Goal: Task Accomplishment & Management: Manage account settings

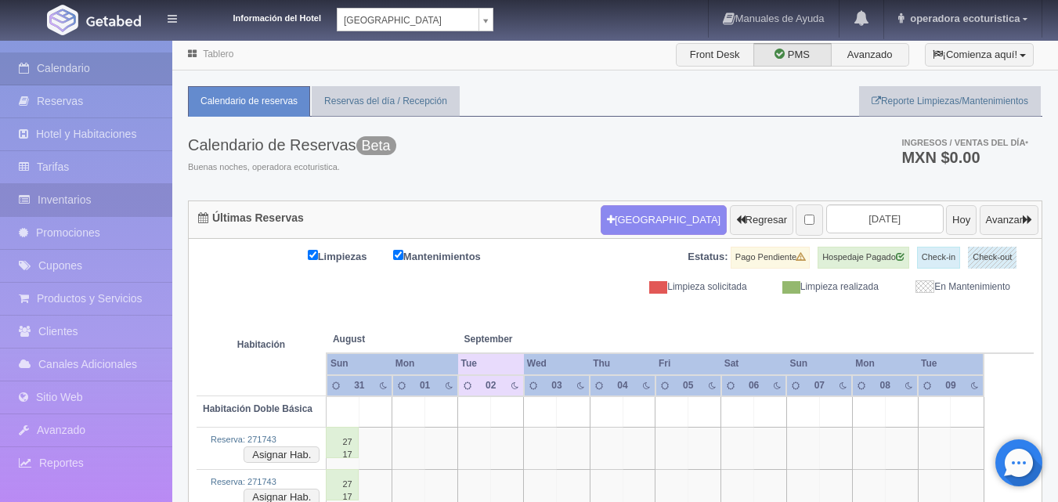
click at [42, 204] on link "Inventarios" at bounding box center [86, 200] width 172 height 32
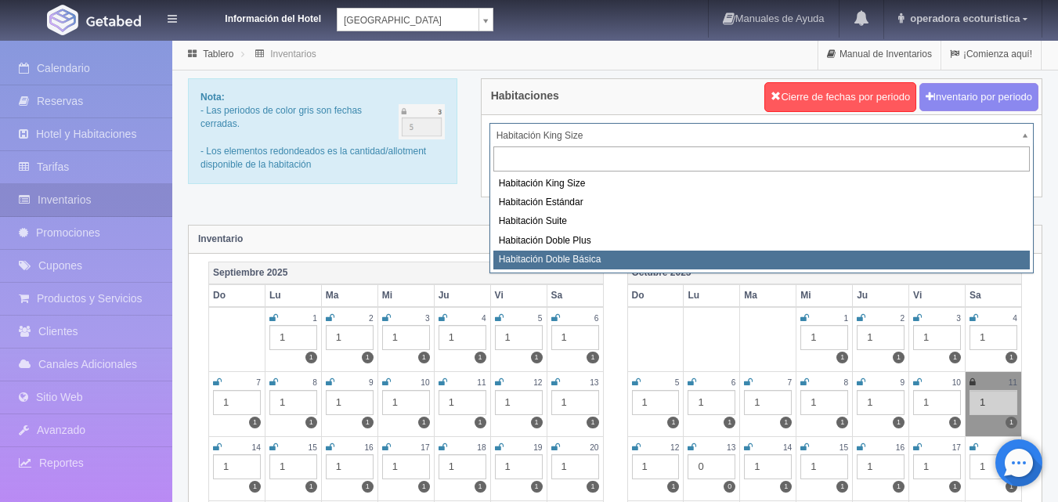
select select "1666"
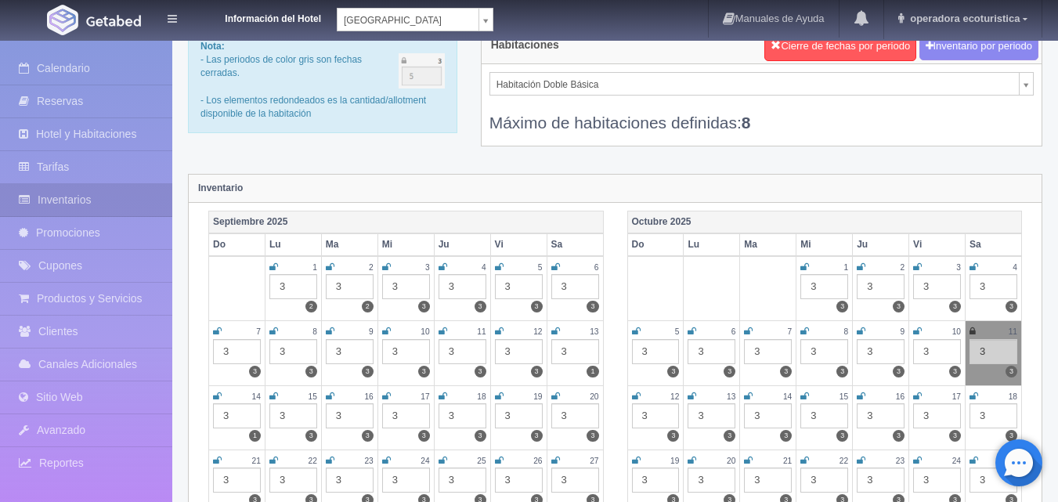
scroll to position [78, 0]
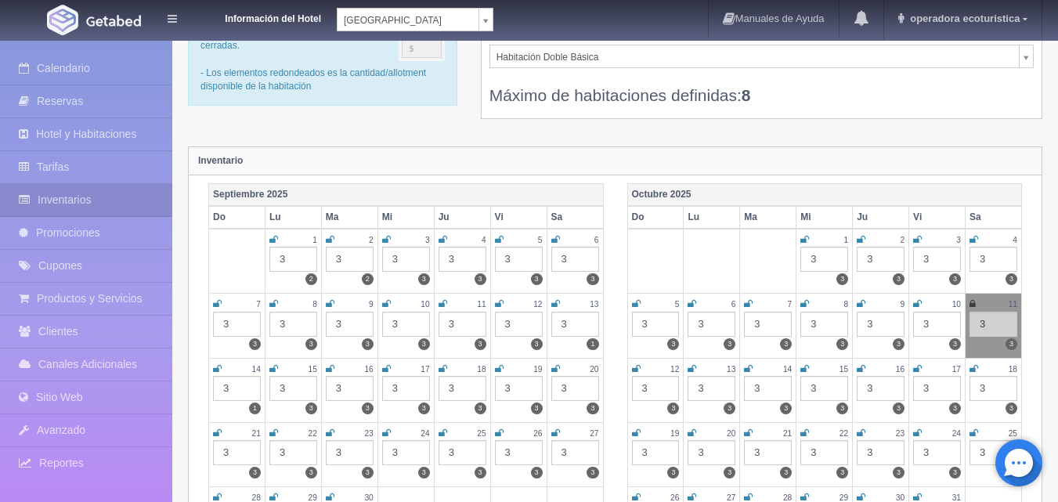
click at [557, 303] on icon at bounding box center [555, 303] width 9 height 9
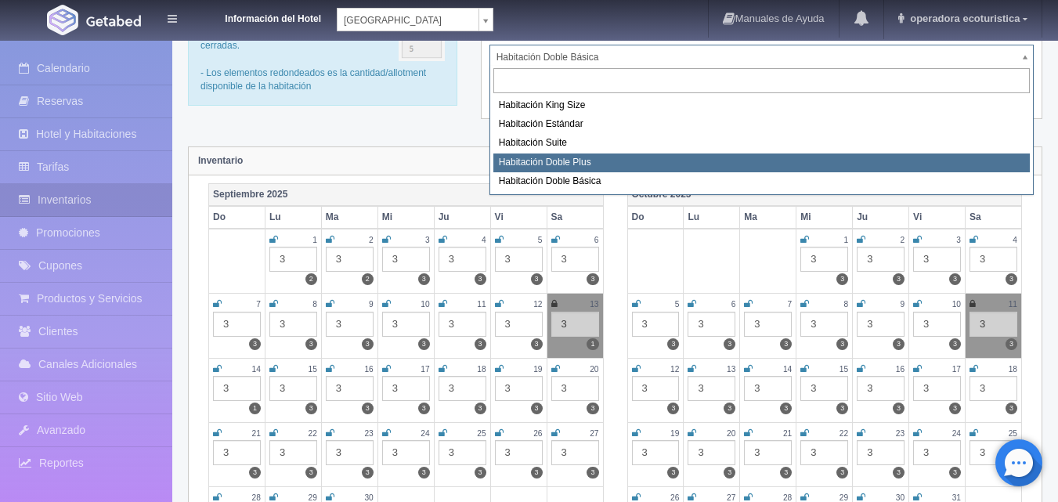
select select "1665"
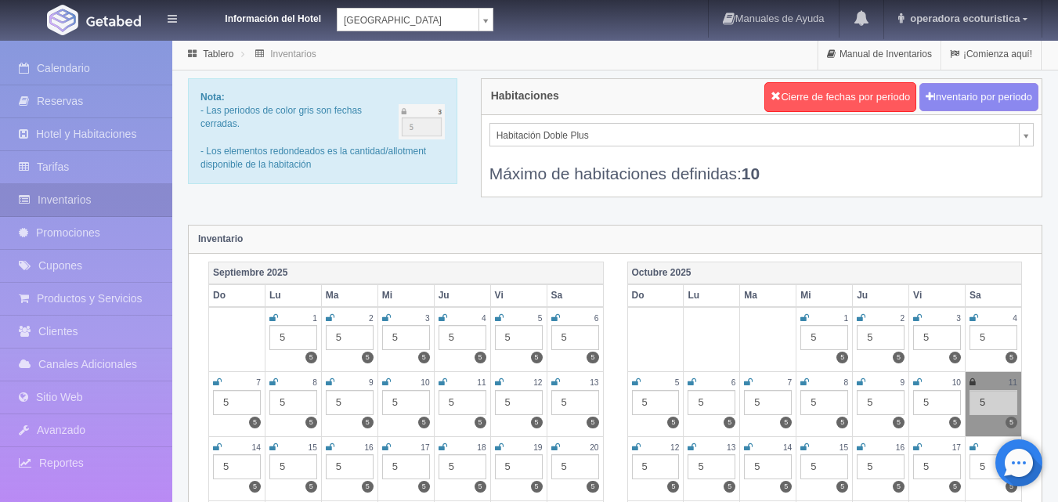
click at [554, 384] on icon at bounding box center [555, 381] width 9 height 9
